Goal: Task Accomplishment & Management: Use online tool/utility

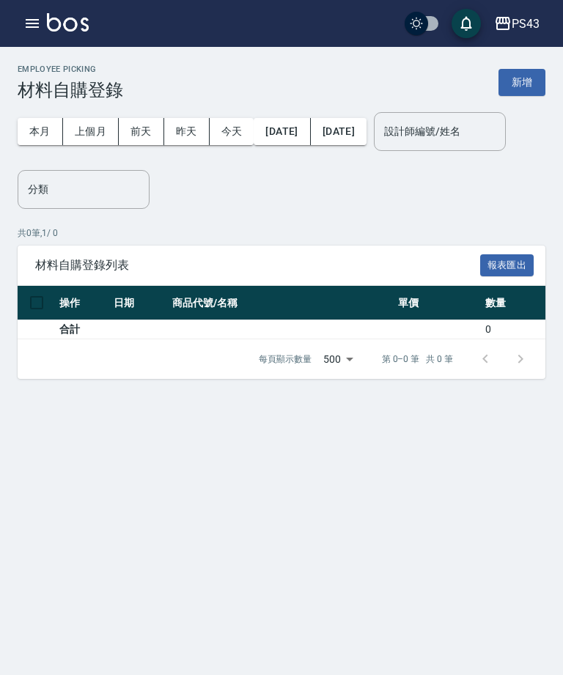
click at [527, 83] on button "新增" at bounding box center [521, 82] width 47 height 27
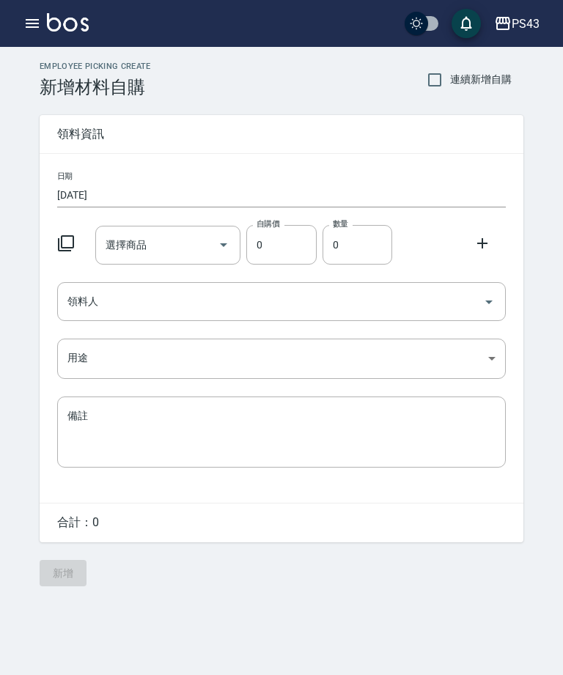
click at [19, 20] on button "button" at bounding box center [32, 23] width 29 height 29
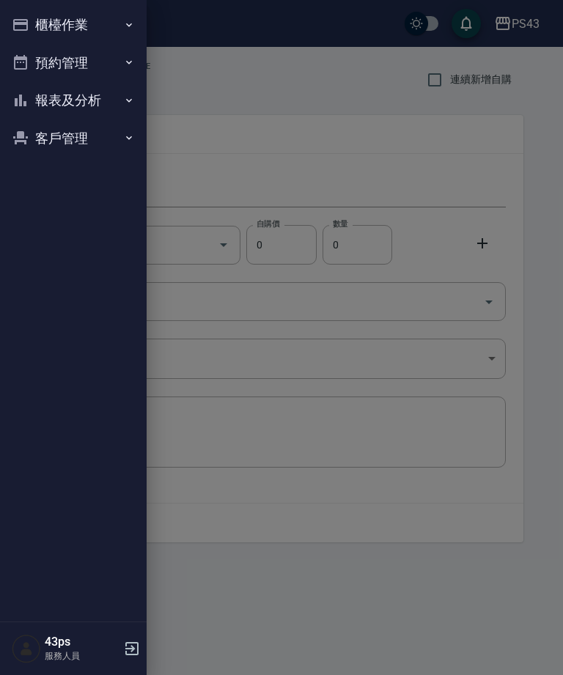
click at [38, 24] on button "櫃檯作業" at bounding box center [73, 25] width 135 height 38
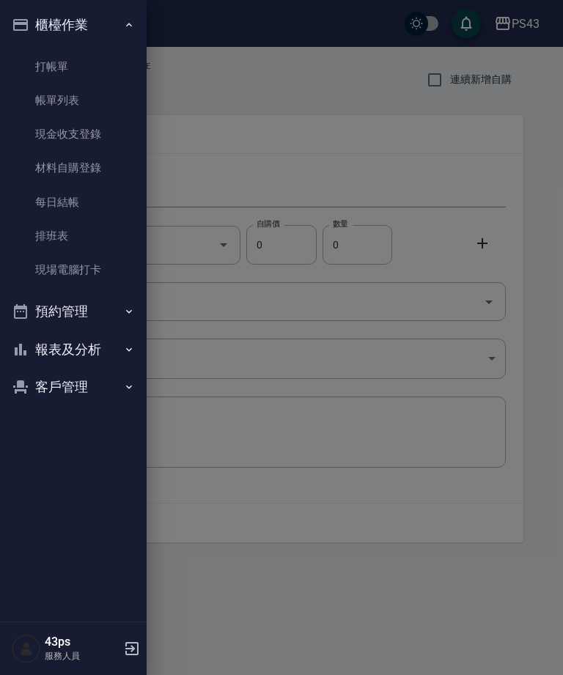
click at [95, 136] on link "現金收支登錄" at bounding box center [73, 134] width 135 height 34
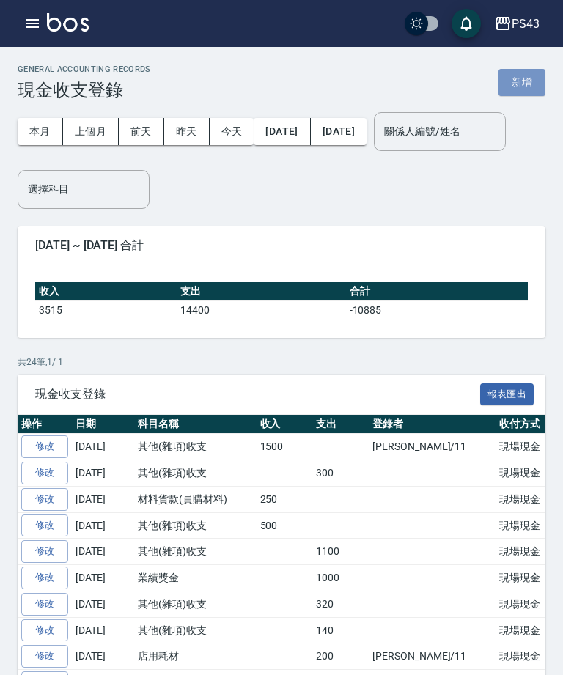
click at [524, 84] on button "新增" at bounding box center [521, 82] width 47 height 27
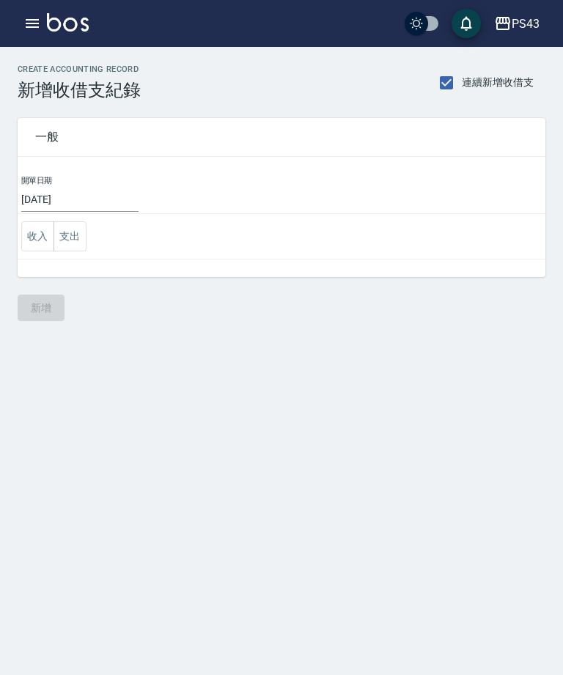
click at [75, 240] on button "支出" at bounding box center [69, 236] width 33 height 30
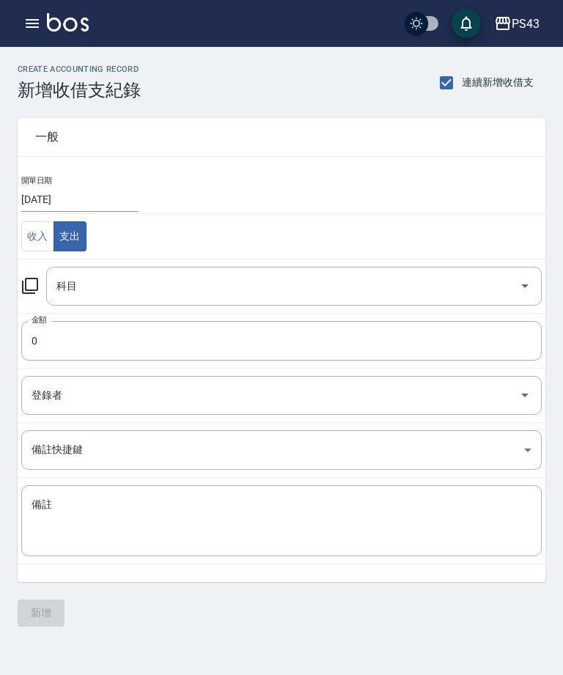
click at [34, 289] on icon at bounding box center [30, 286] width 18 height 18
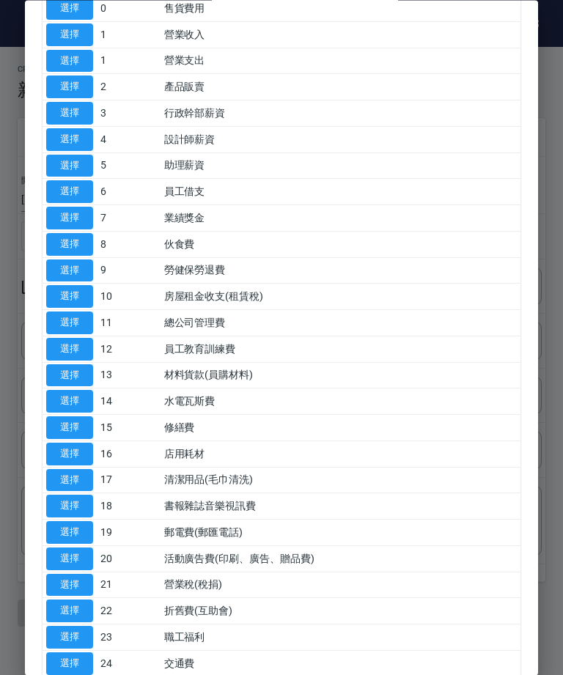
scroll to position [92, 0]
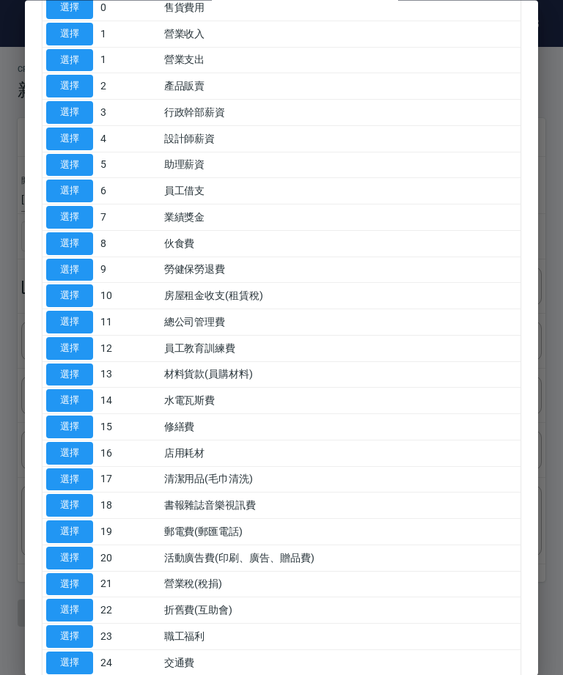
click at [74, 390] on button "選擇" at bounding box center [69, 401] width 47 height 23
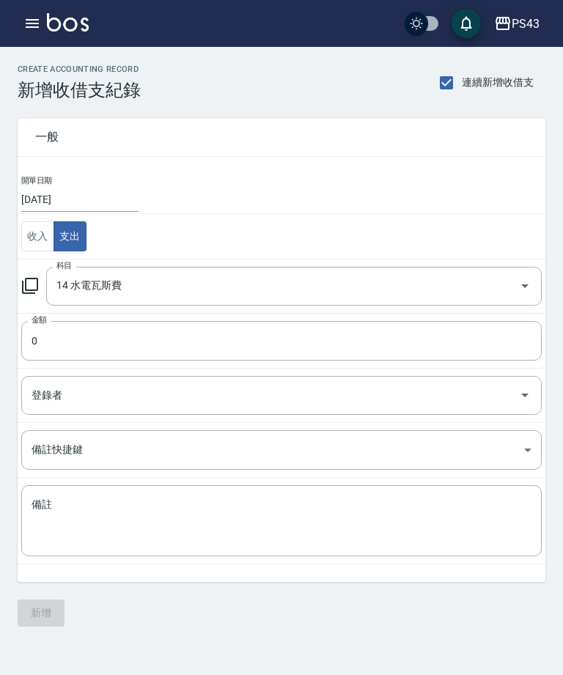
type input "14 水電瓦斯費"
click at [248, 341] on input "0" at bounding box center [281, 341] width 520 height 40
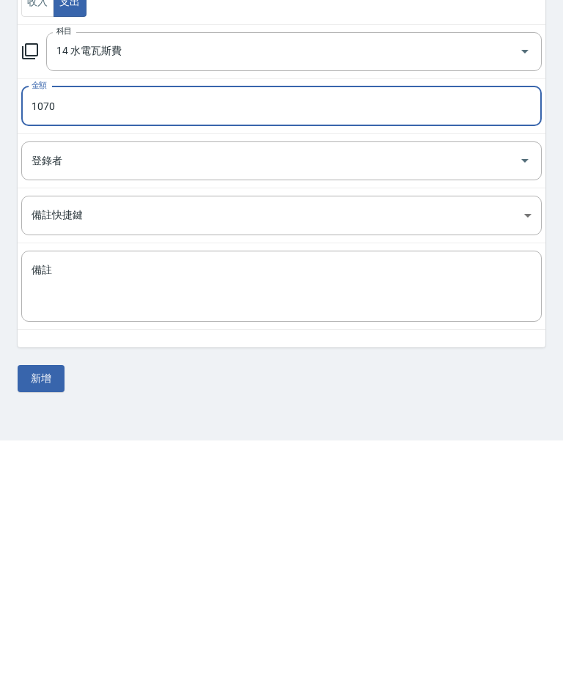
type input "1070"
click at [38, 599] on button "新增" at bounding box center [41, 612] width 47 height 27
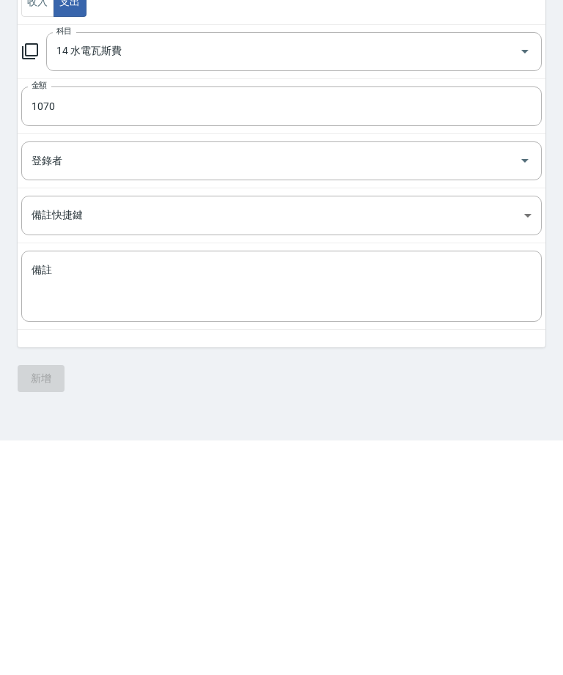
scroll to position [47, 0]
